Goal: Task Accomplishment & Management: Use online tool/utility

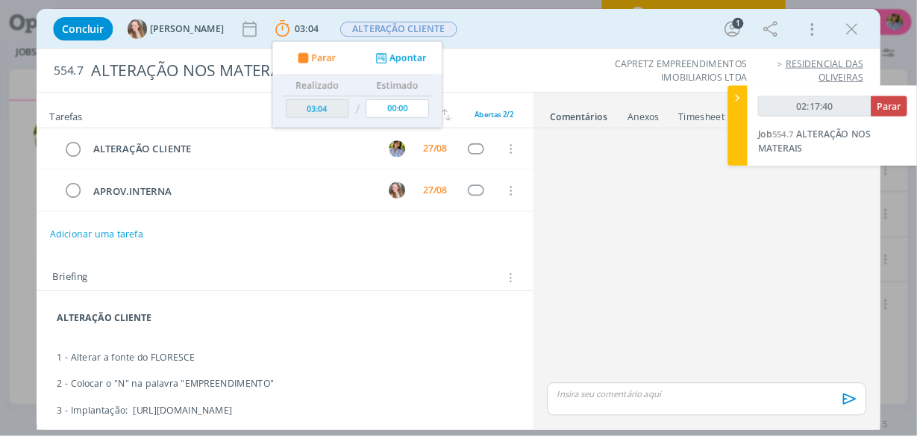
scroll to position [266, 0]
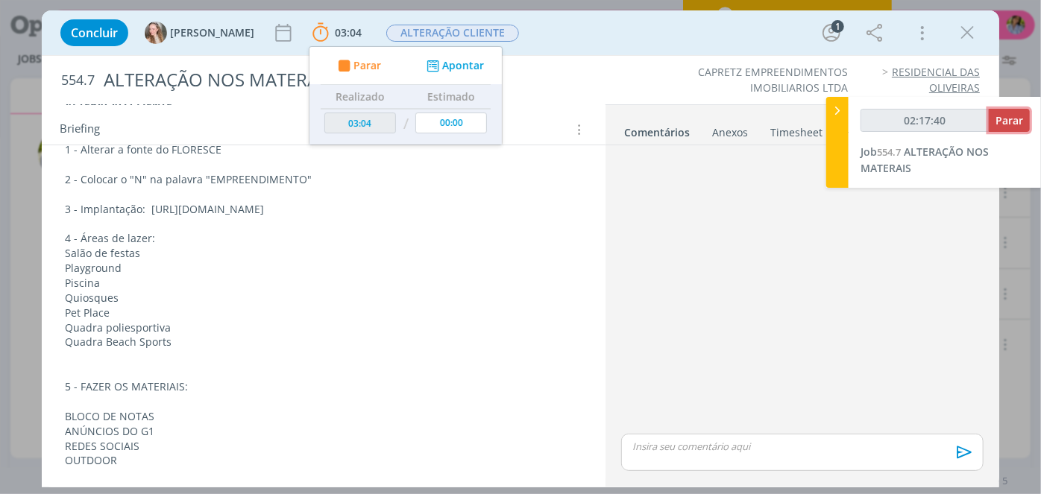
type input "02:17:41"
click at [1012, 122] on span "Parar" at bounding box center [1010, 120] width 28 height 14
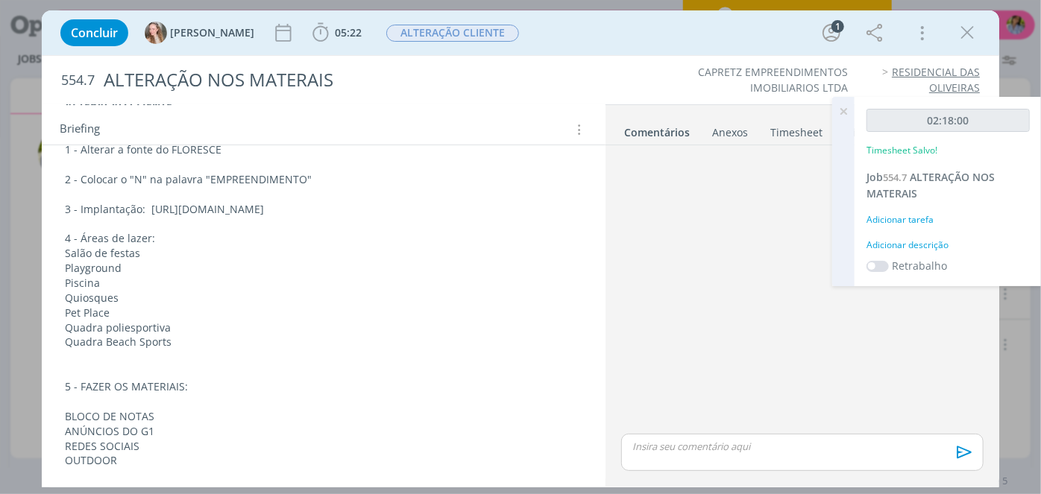
click at [848, 112] on icon at bounding box center [843, 111] width 27 height 29
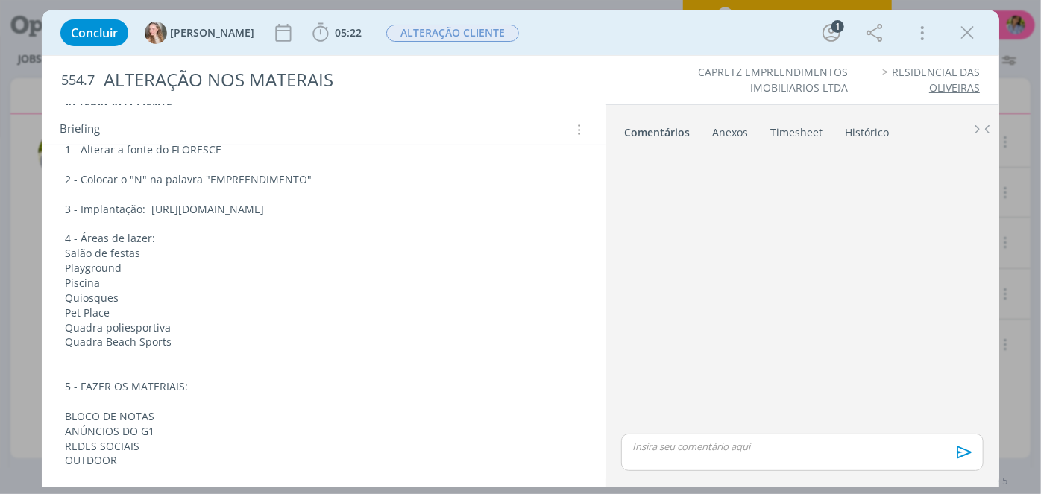
click at [785, 135] on link "Timesheet" at bounding box center [797, 130] width 54 height 22
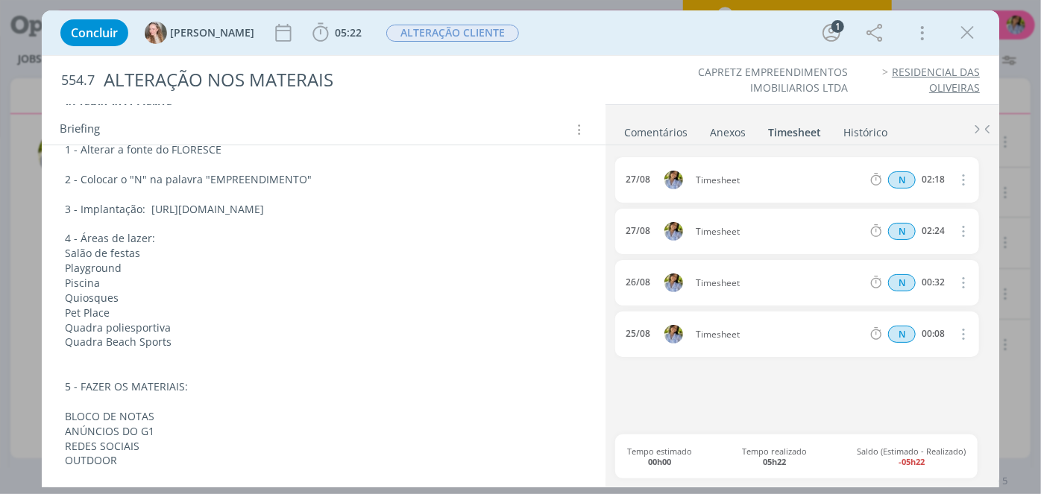
click at [962, 179] on icon "dialog" at bounding box center [963, 180] width 16 height 18
click at [920, 227] on link "Editar" at bounding box center [921, 231] width 118 height 24
drag, startPoint x: 946, startPoint y: 177, endPoint x: 887, endPoint y: 167, distance: 60.4
click at [890, 169] on div "[DATE] 13:47 Timesheet Selecione a tarefa N 02:18" at bounding box center [797, 179] width 364 height 45
type input "01:00"
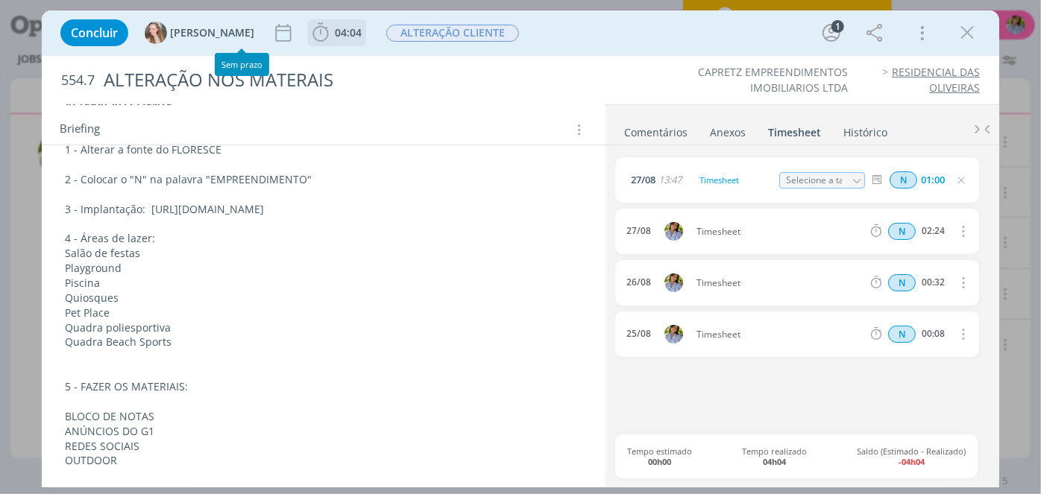
click at [310, 36] on icon "dialog" at bounding box center [321, 33] width 22 height 22
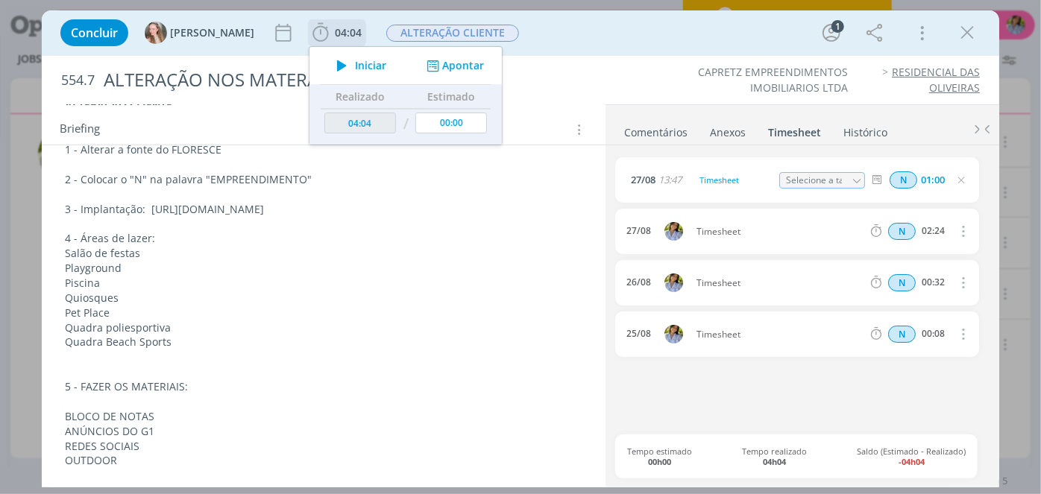
click at [355, 70] on span "Iniciar" at bounding box center [370, 65] width 31 height 10
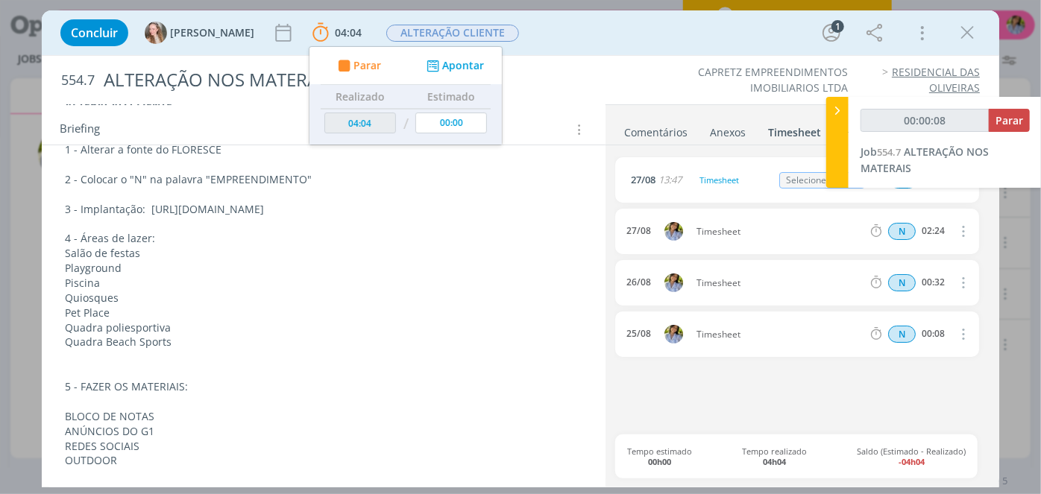
scroll to position [78, 0]
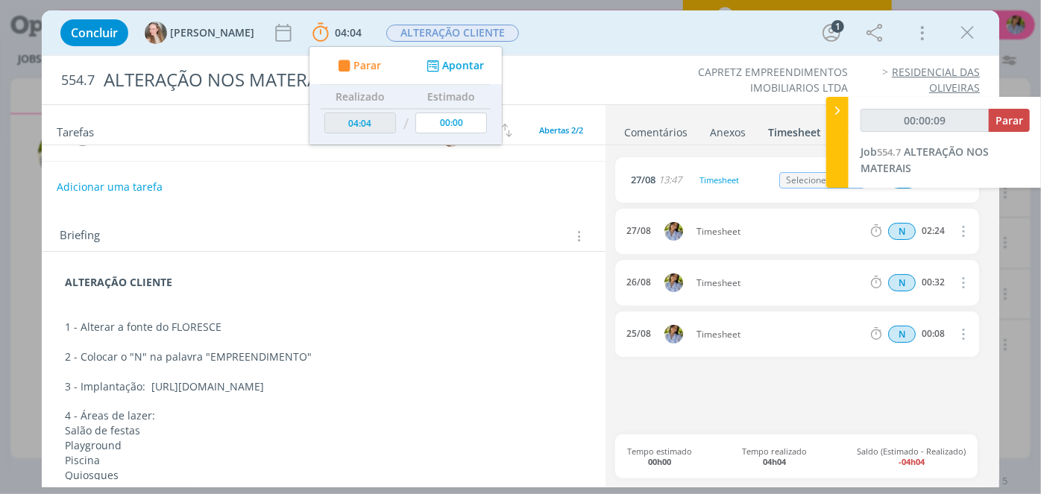
click at [967, 36] on icon "dialog" at bounding box center [967, 33] width 22 height 22
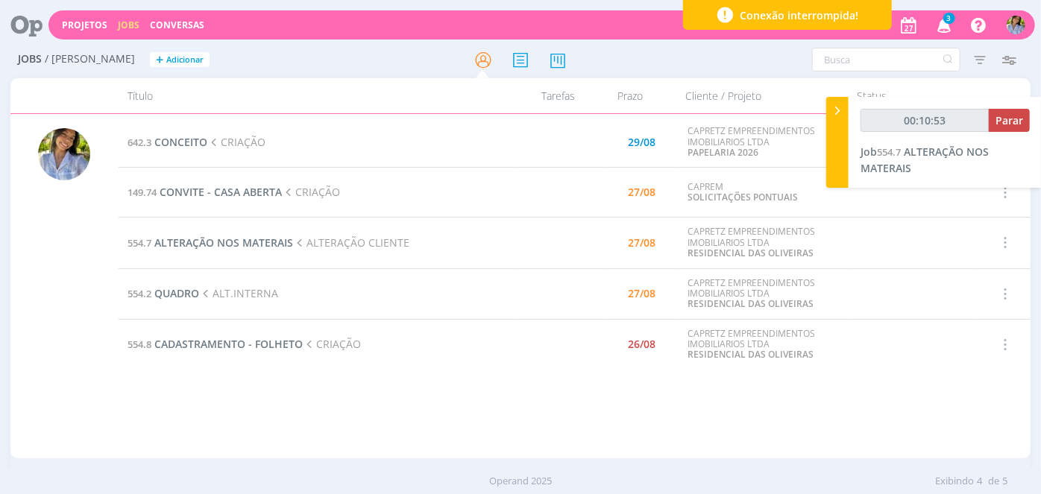
click at [676, 71] on div at bounding box center [521, 59] width 340 height 27
click at [239, 242] on span "ALTERAÇÃO NOS MATERAIS" at bounding box center [223, 243] width 139 height 14
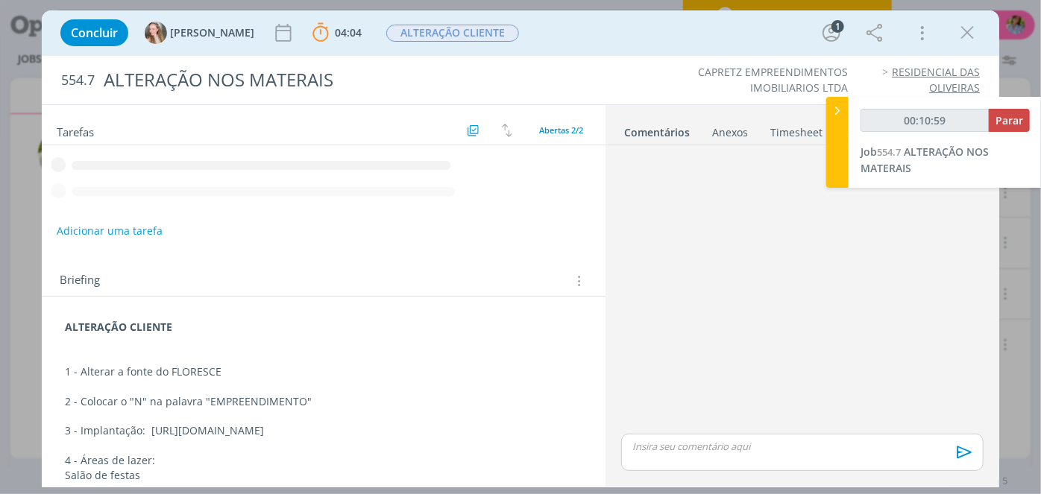
drag, startPoint x: 1038, startPoint y: 261, endPoint x: 1034, endPoint y: 268, distance: 8.7
click at [1038, 266] on div "Concluir [PERSON_NAME] 04:04 Parar Apontar Data * [DATE] Horas * 00:00 Tarefa S…" at bounding box center [520, 247] width 1041 height 494
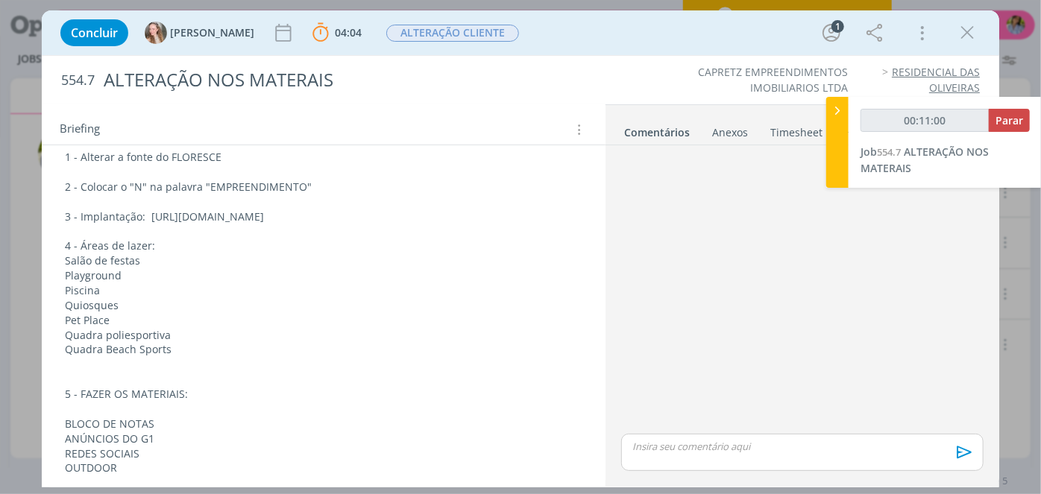
scroll to position [266, 0]
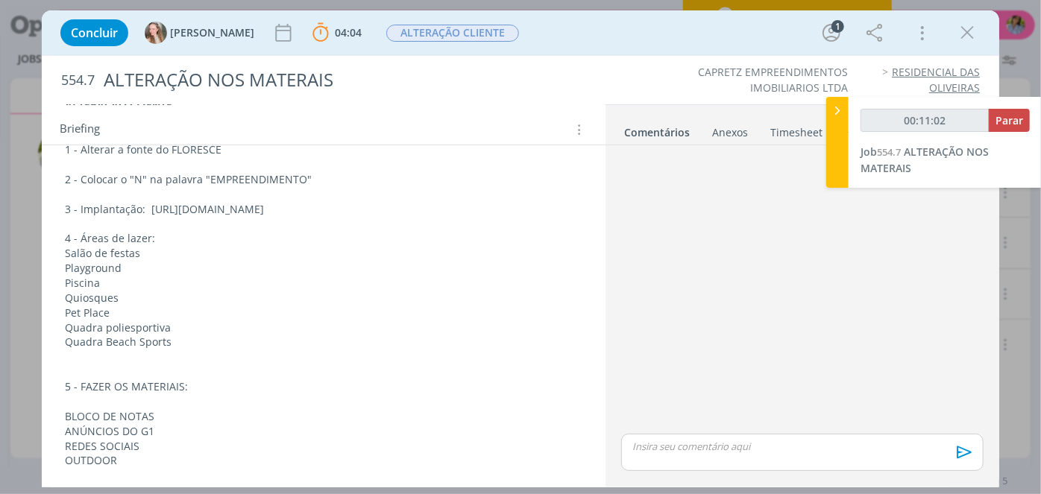
click at [973, 32] on icon "dialog" at bounding box center [967, 33] width 22 height 22
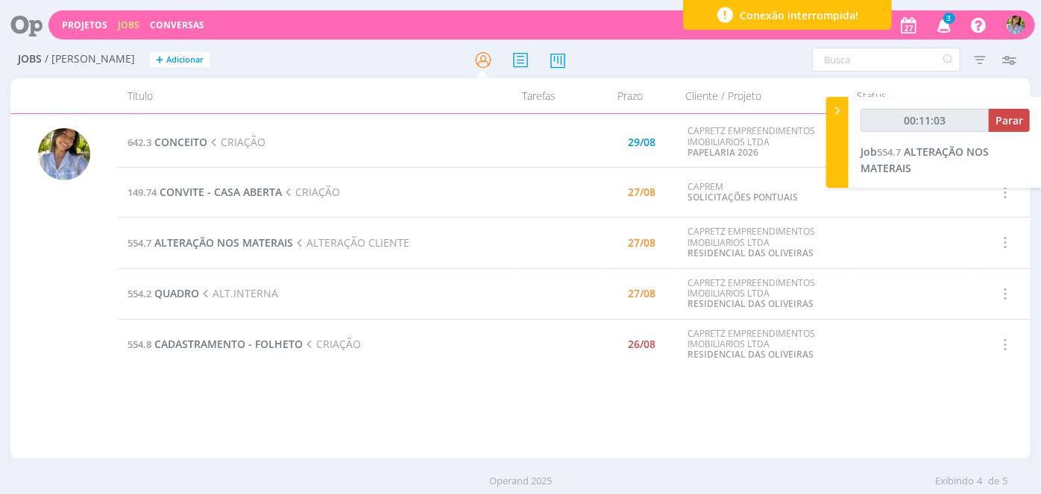
click at [948, 25] on div at bounding box center [520, 247] width 1041 height 494
click at [947, 26] on icon "button" at bounding box center [944, 24] width 26 height 25
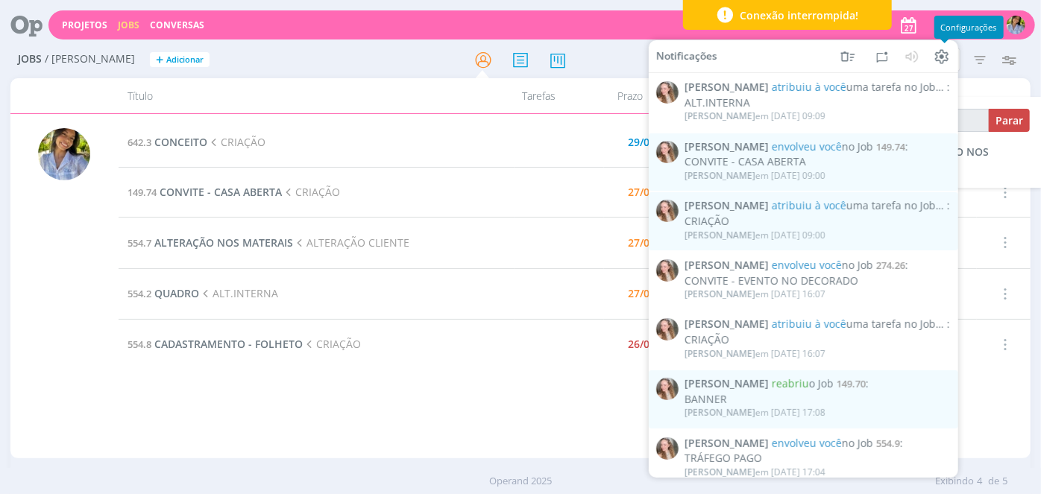
click at [943, 29] on span "Configurações" at bounding box center [969, 27] width 56 height 11
click at [532, 378] on div "642.3 CONCEITO CRIAÇÃO 29/08 CAPRETZ EMPREENDIMENTOS IMOBILIARIOS LTDA PAPELARI…" at bounding box center [575, 286] width 912 height 339
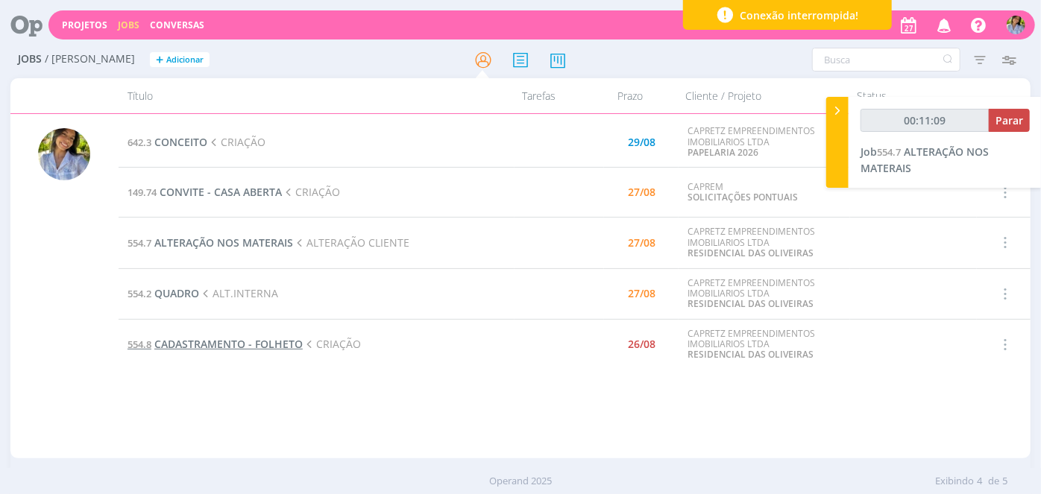
click at [294, 343] on span "CADASTRAMENTO - FOLHETO" at bounding box center [228, 344] width 148 height 14
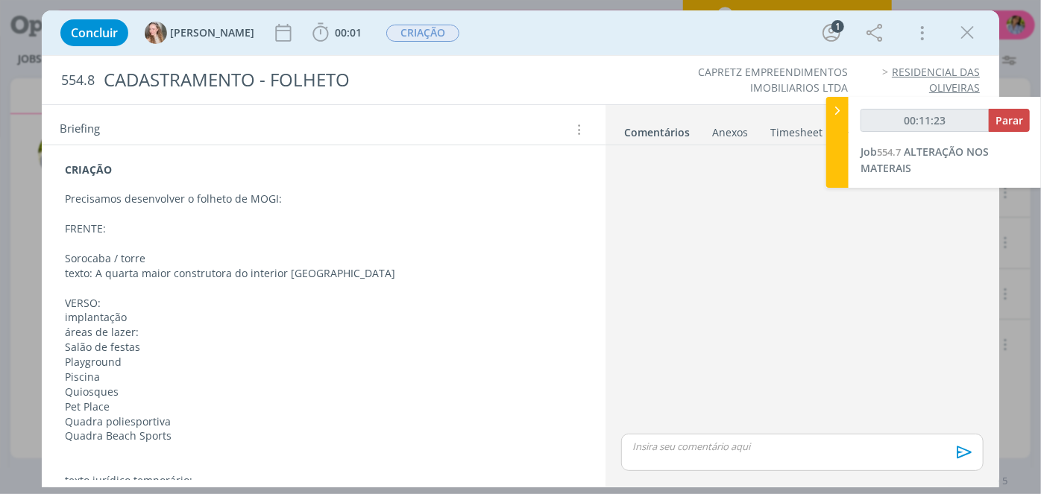
scroll to position [609, 0]
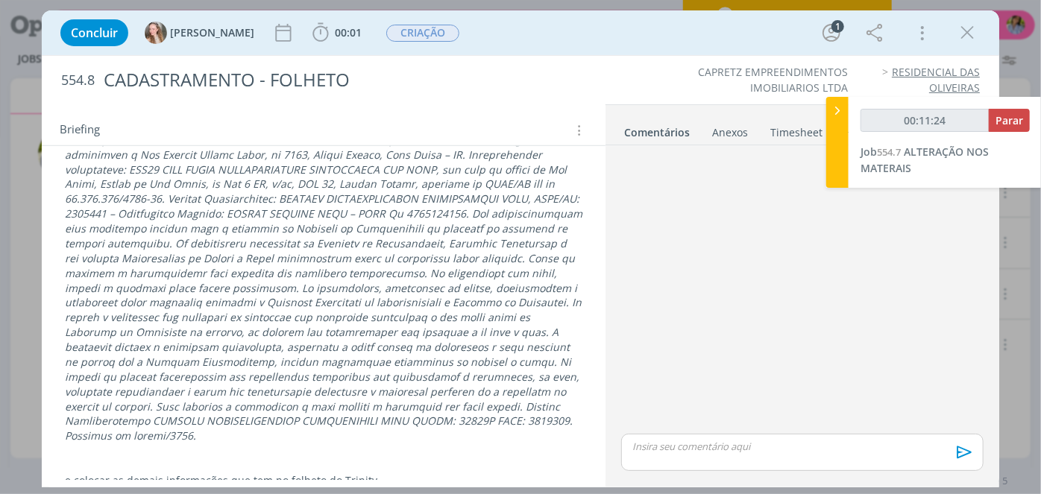
drag, startPoint x: 961, startPoint y: 31, endPoint x: 839, endPoint y: 86, distance: 133.2
click at [961, 31] on icon "dialog" at bounding box center [967, 33] width 22 height 22
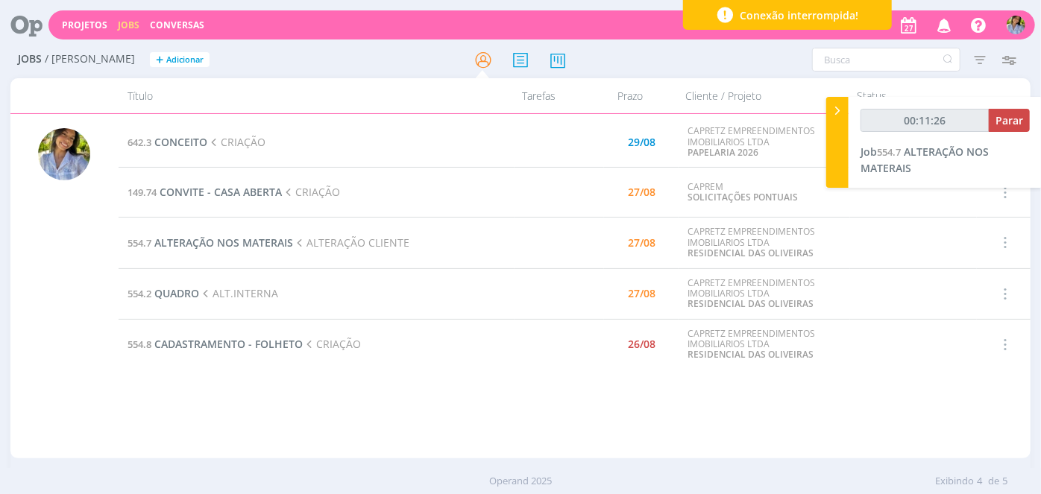
click at [214, 251] on td "554.7 ALTERAÇÃO NOS MATERAIS ALTERAÇÃO CLIENTE" at bounding box center [317, 243] width 397 height 51
click at [214, 245] on span "ALTERAÇÃO NOS MATERAIS" at bounding box center [223, 243] width 139 height 14
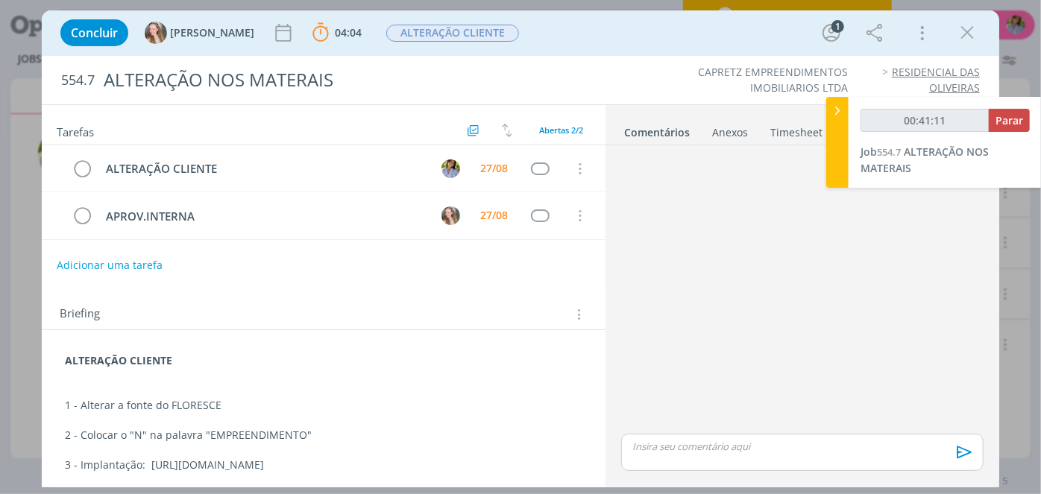
type input "00:42:11"
